Goal: Navigation & Orientation: Find specific page/section

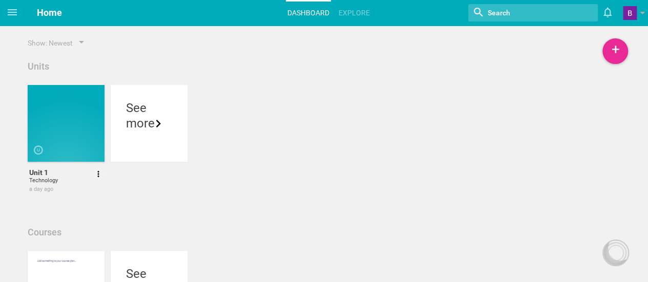
click at [66, 140] on div at bounding box center [72, 145] width 77 height 17
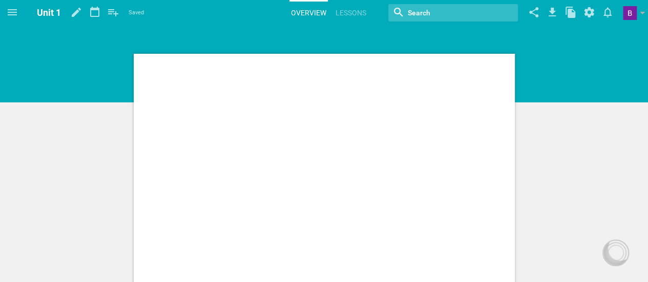
click at [316, 67] on div at bounding box center [324, 66] width 381 height 18
click at [303, 110] on div at bounding box center [324, 286] width 381 height 464
click at [343, 11] on link "Lessons" at bounding box center [351, 13] width 34 height 23
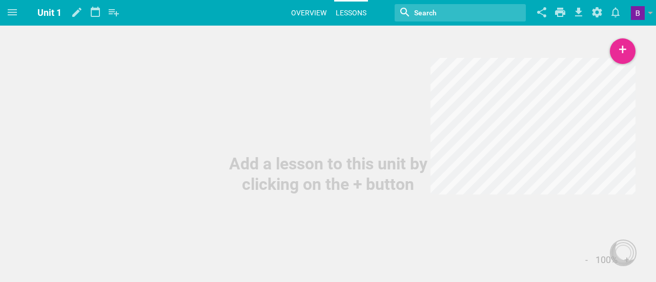
click at [309, 11] on link "Overview" at bounding box center [309, 13] width 38 height 23
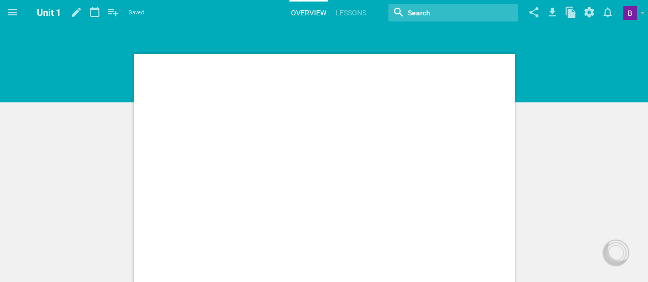
click at [218, 85] on div at bounding box center [324, 286] width 381 height 464
click at [192, 21] on hgroup "Unit 1 Saved My favorites Another library... Overview Lessons Nothing found wit…" at bounding box center [337, 13] width 624 height 26
click at [316, 141] on div at bounding box center [324, 286] width 381 height 464
click at [309, 80] on div at bounding box center [324, 286] width 381 height 464
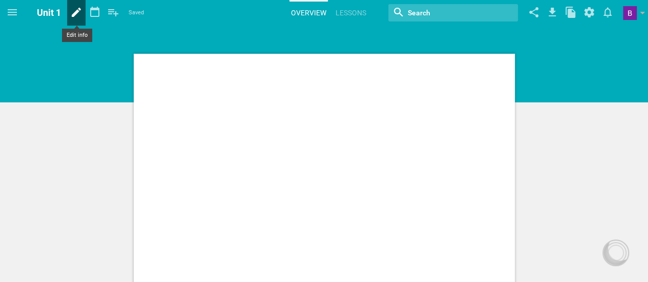
click at [79, 10] on icon at bounding box center [76, 12] width 18 height 25
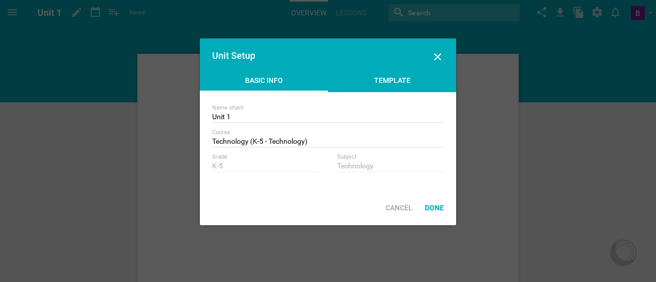
click at [398, 78] on div "Template" at bounding box center [392, 82] width 128 height 15
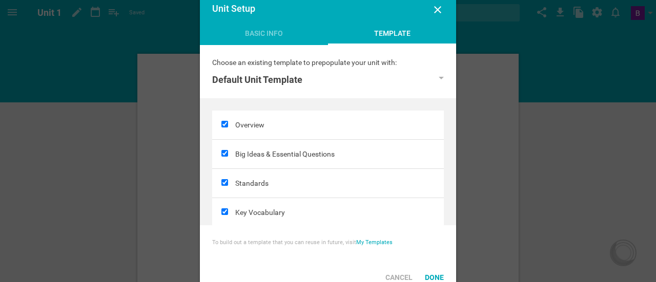
click at [444, 9] on div "Unit Setup" at bounding box center [328, 9] width 256 height 37
click at [436, 10] on icon at bounding box center [438, 10] width 12 height 12
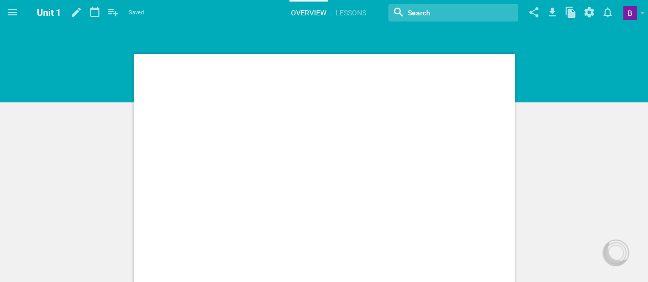
click at [337, 16] on link "Lessons" at bounding box center [351, 13] width 34 height 23
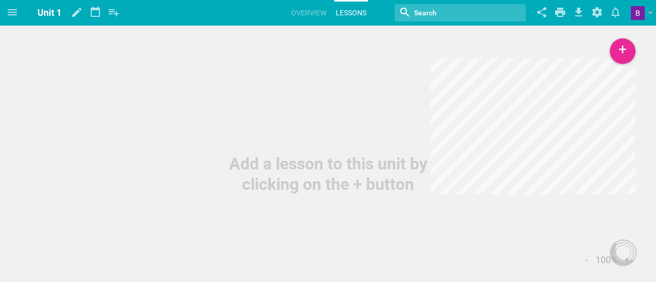
click at [333, 73] on div "Add a lesson to this unit by clicking on the + button" at bounding box center [328, 97] width 656 height 195
click at [322, 12] on link "Overview" at bounding box center [309, 13] width 38 height 23
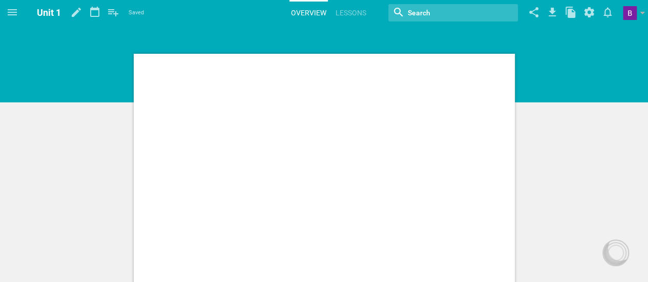
click at [332, 80] on div at bounding box center [324, 286] width 381 height 464
click at [340, 111] on div at bounding box center [324, 286] width 381 height 464
click at [371, 54] on div at bounding box center [324, 286] width 381 height 464
click at [337, 117] on div at bounding box center [324, 286] width 381 height 464
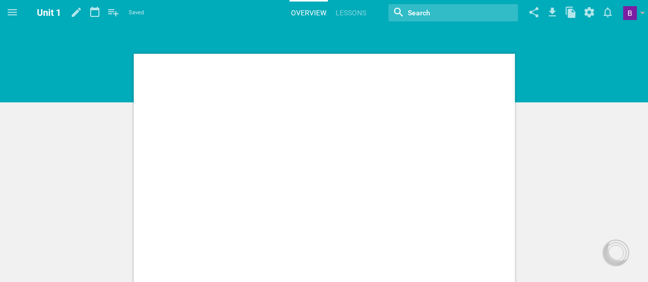
click at [176, 79] on div at bounding box center [324, 286] width 381 height 464
click at [166, 64] on div at bounding box center [324, 66] width 381 height 18
click at [149, 86] on div at bounding box center [324, 286] width 381 height 464
drag, startPoint x: 212, startPoint y: 112, endPoint x: 340, endPoint y: 133, distance: 129.8
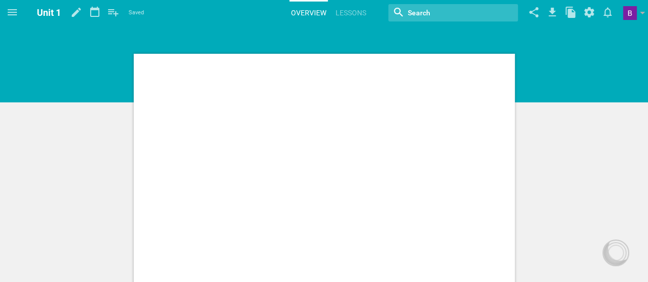
click at [305, 128] on div at bounding box center [324, 286] width 381 height 464
click at [416, 8] on input "textbox" at bounding box center [445, 12] width 77 height 13
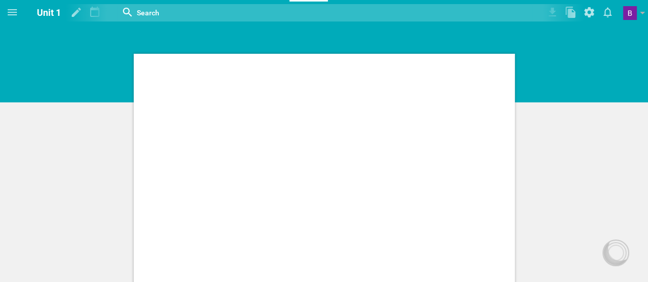
click at [575, 14] on div at bounding box center [325, 12] width 519 height 17
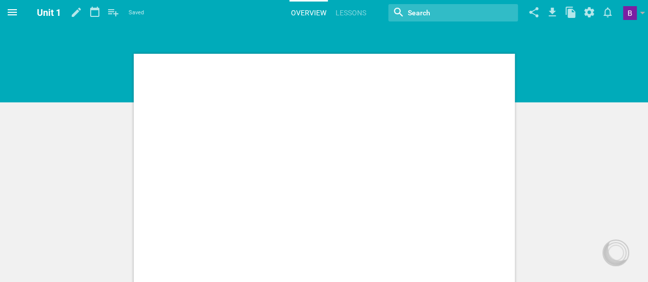
click at [12, 7] on icon at bounding box center [12, 12] width 12 height 12
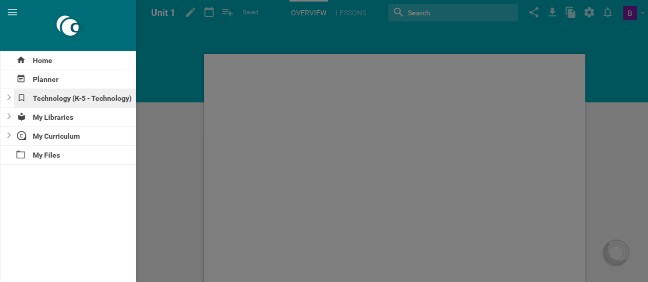
click at [59, 96] on div "Technology (K-5 - Technology)" at bounding box center [75, 98] width 123 height 18
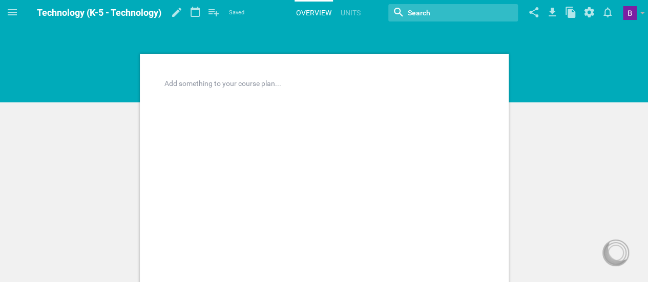
click at [256, 82] on div at bounding box center [324, 83] width 319 height 10
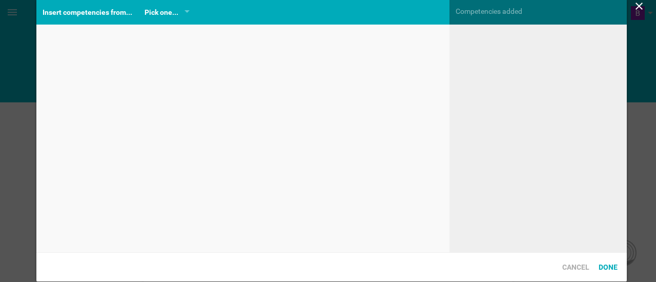
click at [435, 38] on div "Home Planner Technology (K-5 - Technology) My Libraries My Curriculum My Files …" at bounding box center [328, 141] width 656 height 282
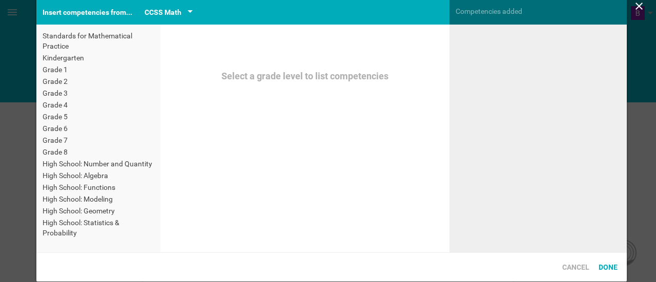
click at [181, 13] on div "CCSS Math" at bounding box center [169, 12] width 48 height 12
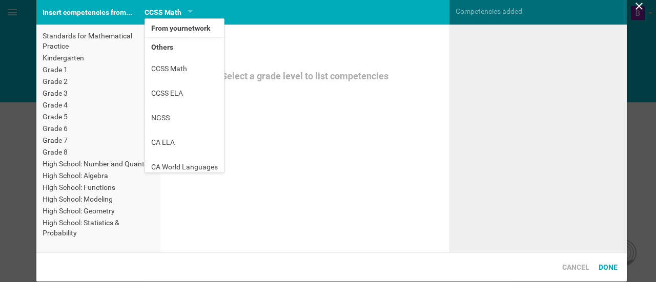
click at [190, 28] on li "From your network" at bounding box center [184, 28] width 79 height 18
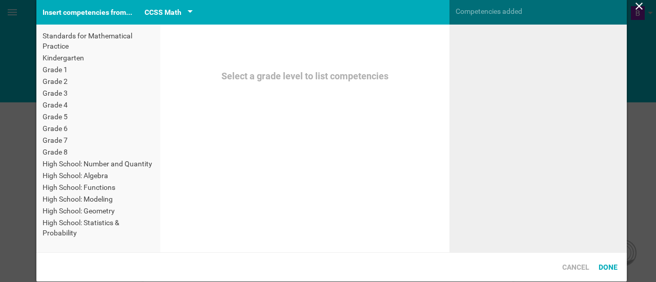
click at [183, 10] on div "CCSS Math" at bounding box center [169, 12] width 48 height 12
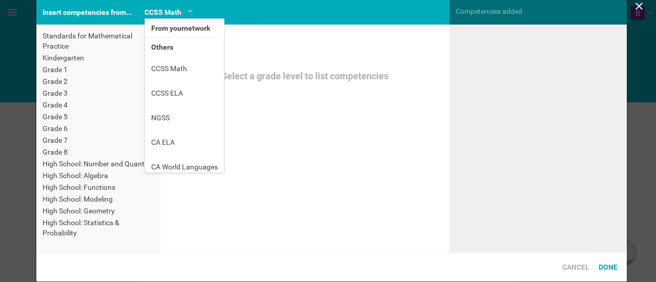
click at [299, 59] on div "Select a grade level to list competencies" at bounding box center [304, 139] width 289 height 228
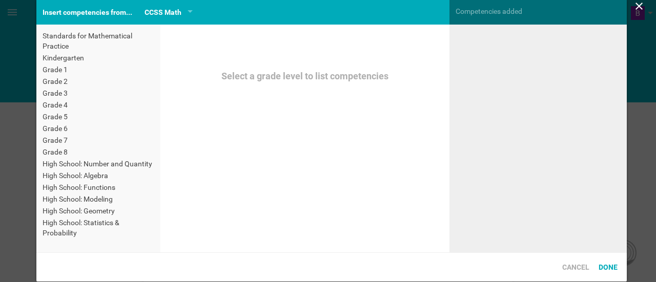
click at [642, 9] on icon at bounding box center [639, 6] width 7 height 7
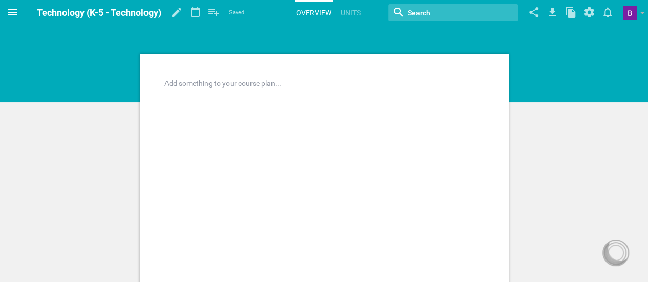
click at [23, 13] on span at bounding box center [12, 12] width 25 height 25
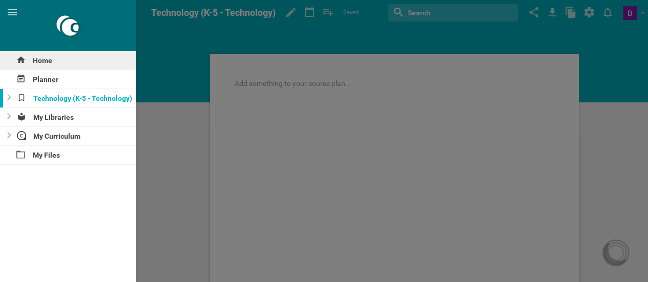
click at [48, 59] on div "Home" at bounding box center [68, 60] width 136 height 18
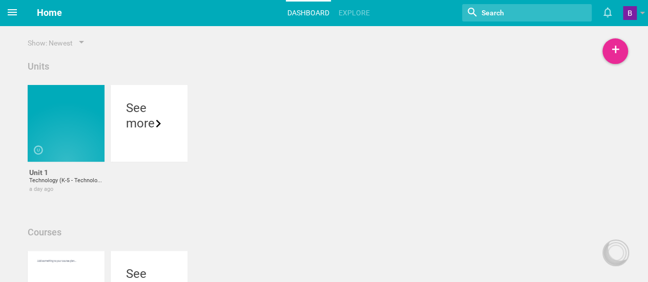
click at [18, 13] on span at bounding box center [12, 12] width 25 height 25
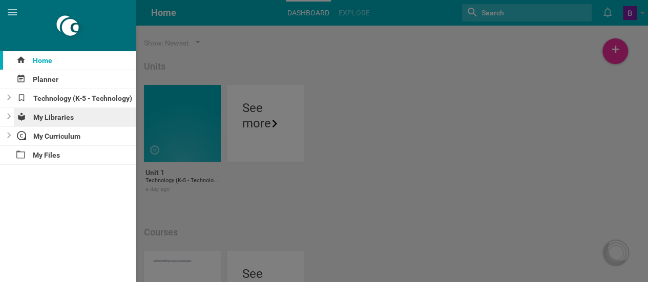
click at [80, 112] on div "My Libraries" at bounding box center [75, 117] width 123 height 18
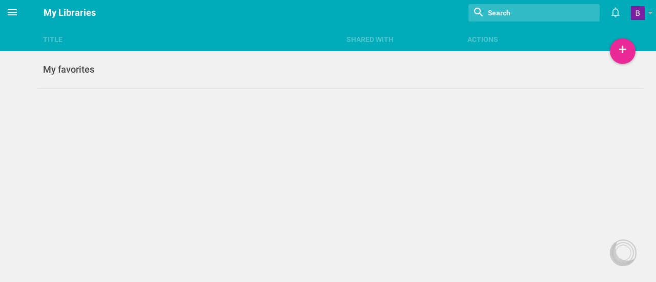
click at [10, 12] on icon at bounding box center [12, 12] width 9 height 6
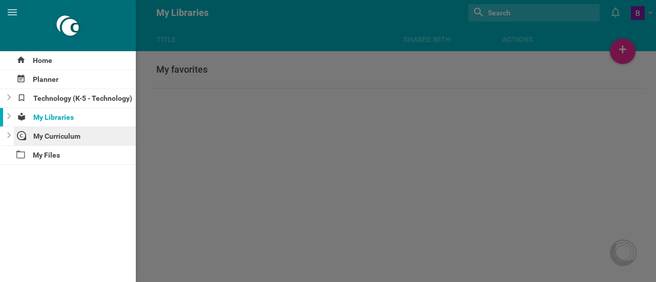
click at [63, 142] on div "My Curriculum" at bounding box center [75, 136] width 123 height 18
